Goal: Information Seeking & Learning: Learn about a topic

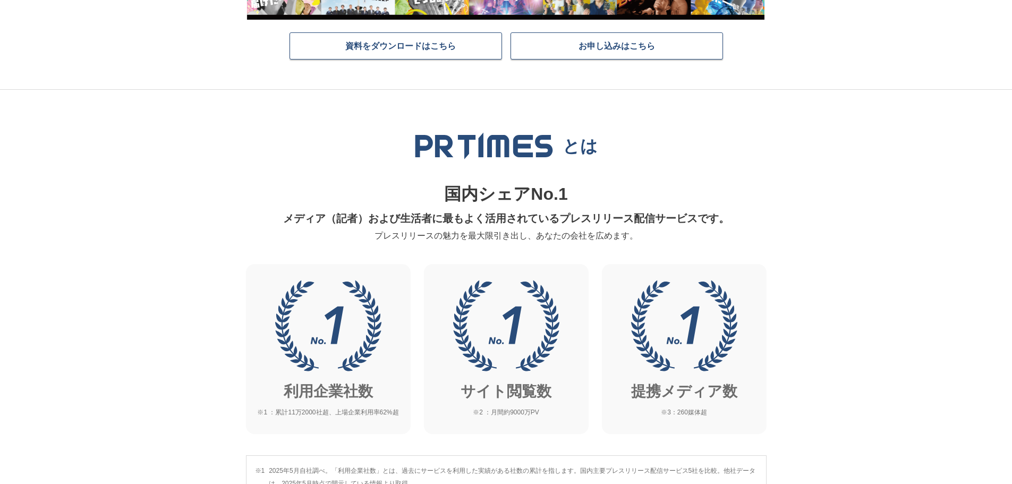
scroll to position [266, 0]
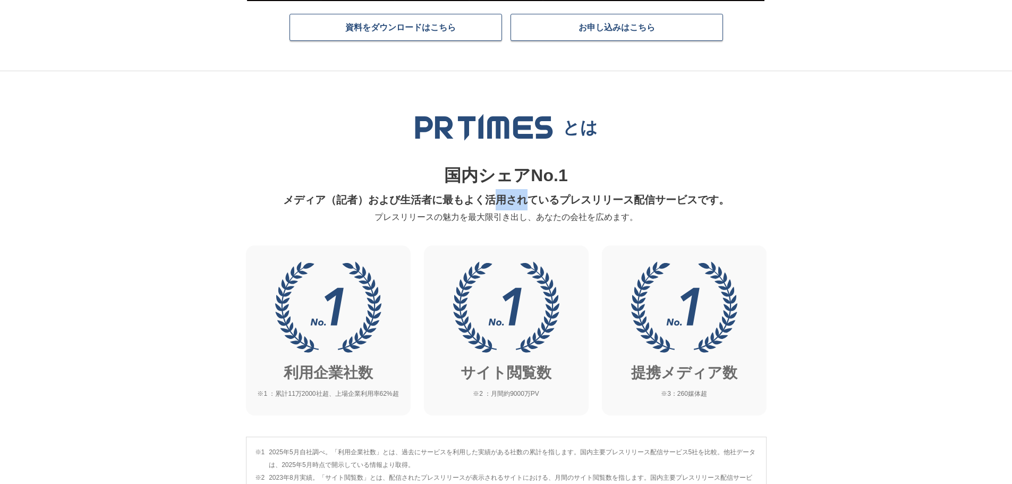
drag, startPoint x: 499, startPoint y: 199, endPoint x: 529, endPoint y: 197, distance: 29.8
click at [528, 197] on p "メディア（記者）および生活者に最もよく活用されているプレスリリース配信サービスです。" at bounding box center [506, 199] width 508 height 21
click at [552, 198] on p "メディア（記者）および生活者に最もよく活用されているプレスリリース配信サービスです。" at bounding box center [506, 199] width 508 height 21
drag, startPoint x: 499, startPoint y: 201, endPoint x: 527, endPoint y: 201, distance: 27.1
click at [527, 201] on p "メディア（記者）および生活者に最もよく活用されているプレスリリース配信サービスです。" at bounding box center [506, 199] width 508 height 21
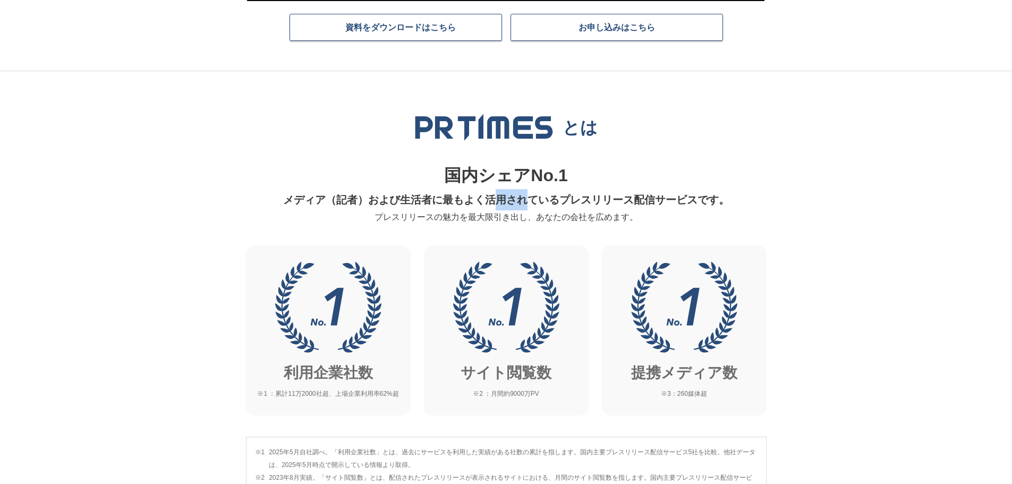
click at [527, 201] on p "メディア（記者）および生活者に最もよく活用されているプレスリリース配信サービスです。" at bounding box center [506, 199] width 508 height 21
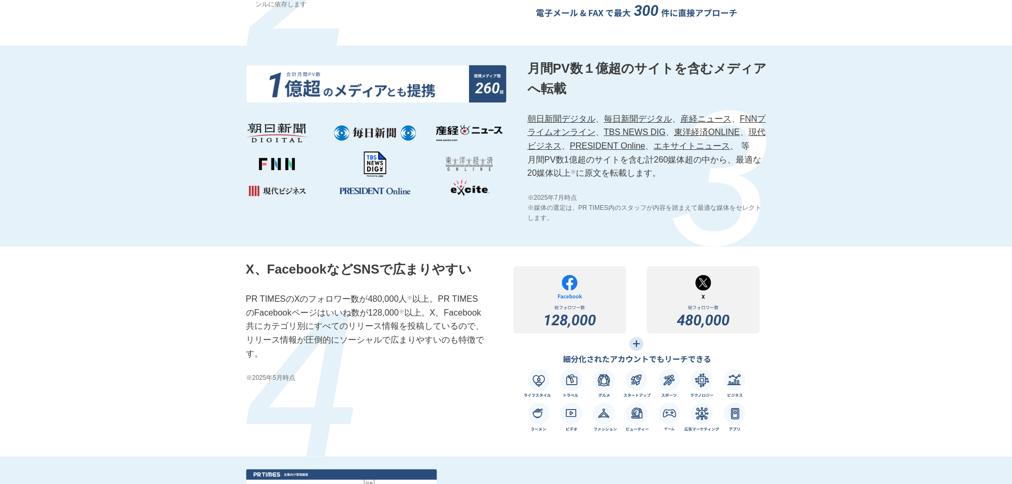
scroll to position [1328, 0]
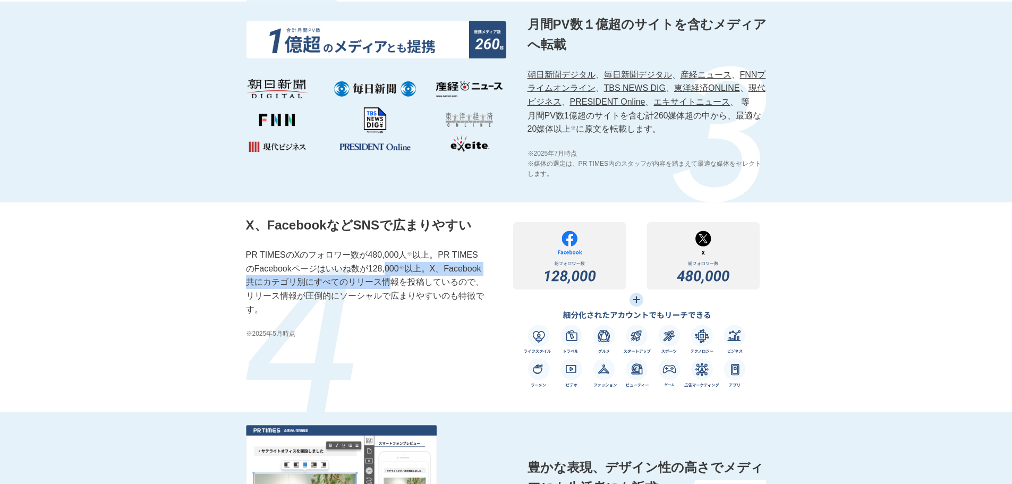
drag, startPoint x: 387, startPoint y: 285, endPoint x: 392, endPoint y: 294, distance: 10.5
click at [392, 294] on p "PR TIMESのXのフォロワー数が480,000人 ※ 以上。PR TIMESのFacebookページはいいね数が128,000 ※ 以上。X、Facebo…" at bounding box center [365, 282] width 239 height 68
click at [412, 302] on p "PR TIMESのXのフォロワー数が480,000人 ※ 以上。PR TIMESのFacebookページはいいね数が128,000 ※ 以上。X、Facebo…" at bounding box center [365, 282] width 239 height 68
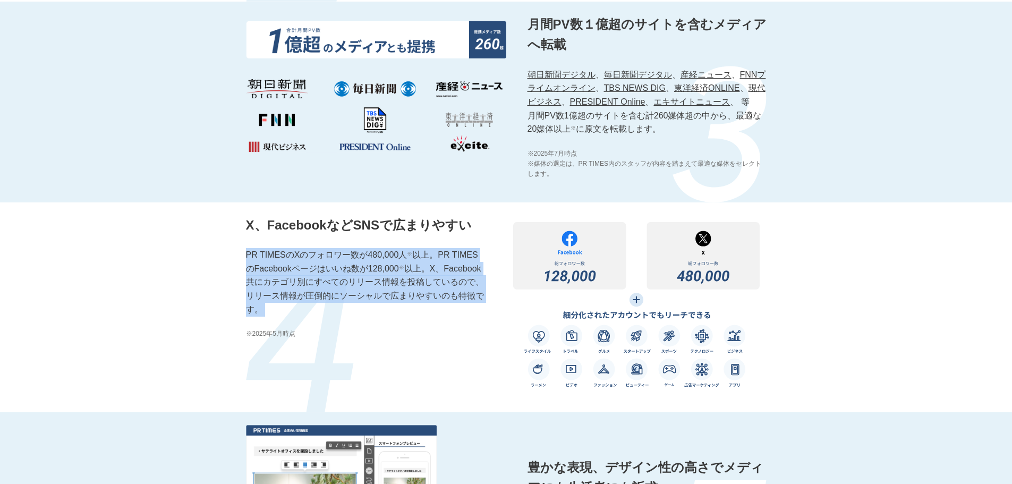
click at [412, 302] on p "PR TIMESのXのフォロワー数が480,000人 ※ 以上。PR TIMESのFacebookページはいいね数が128,000 ※ 以上。X、Facebo…" at bounding box center [365, 282] width 239 height 68
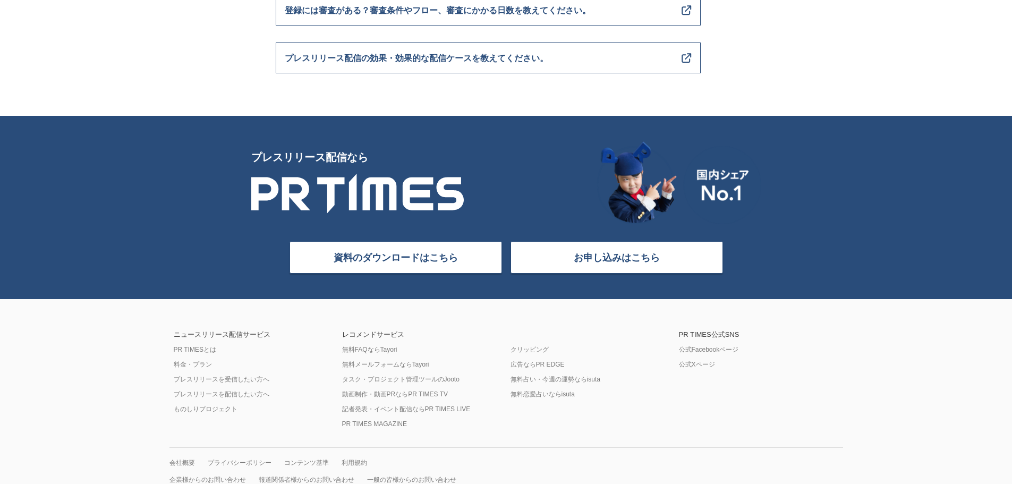
scroll to position [4237, 0]
